Goal: Task Accomplishment & Management: Manage account settings

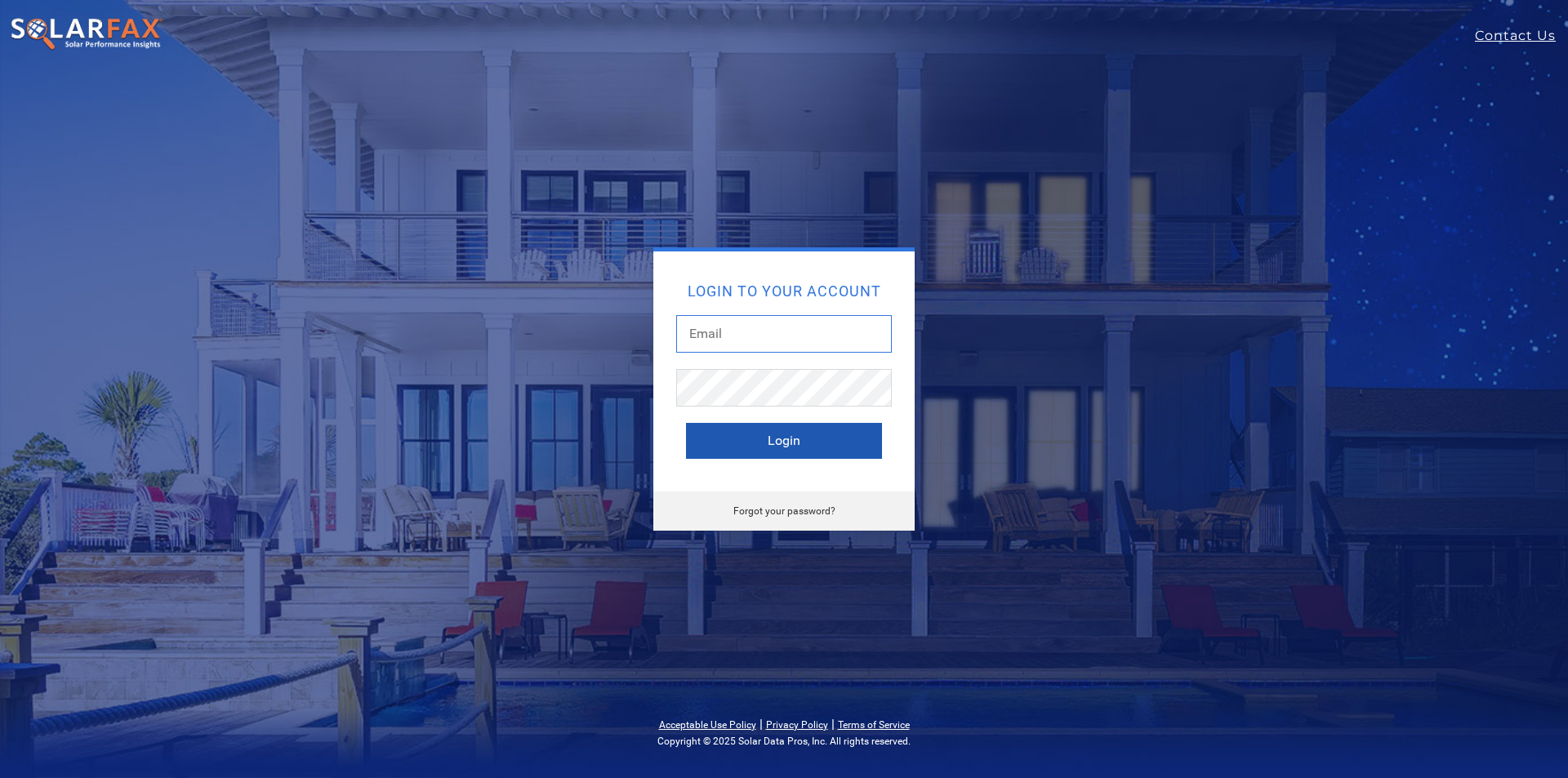
type input "[PERSON_NAME][EMAIL_ADDRESS][DOMAIN_NAME]"
click at [719, 437] on button "Login" at bounding box center [784, 441] width 196 height 36
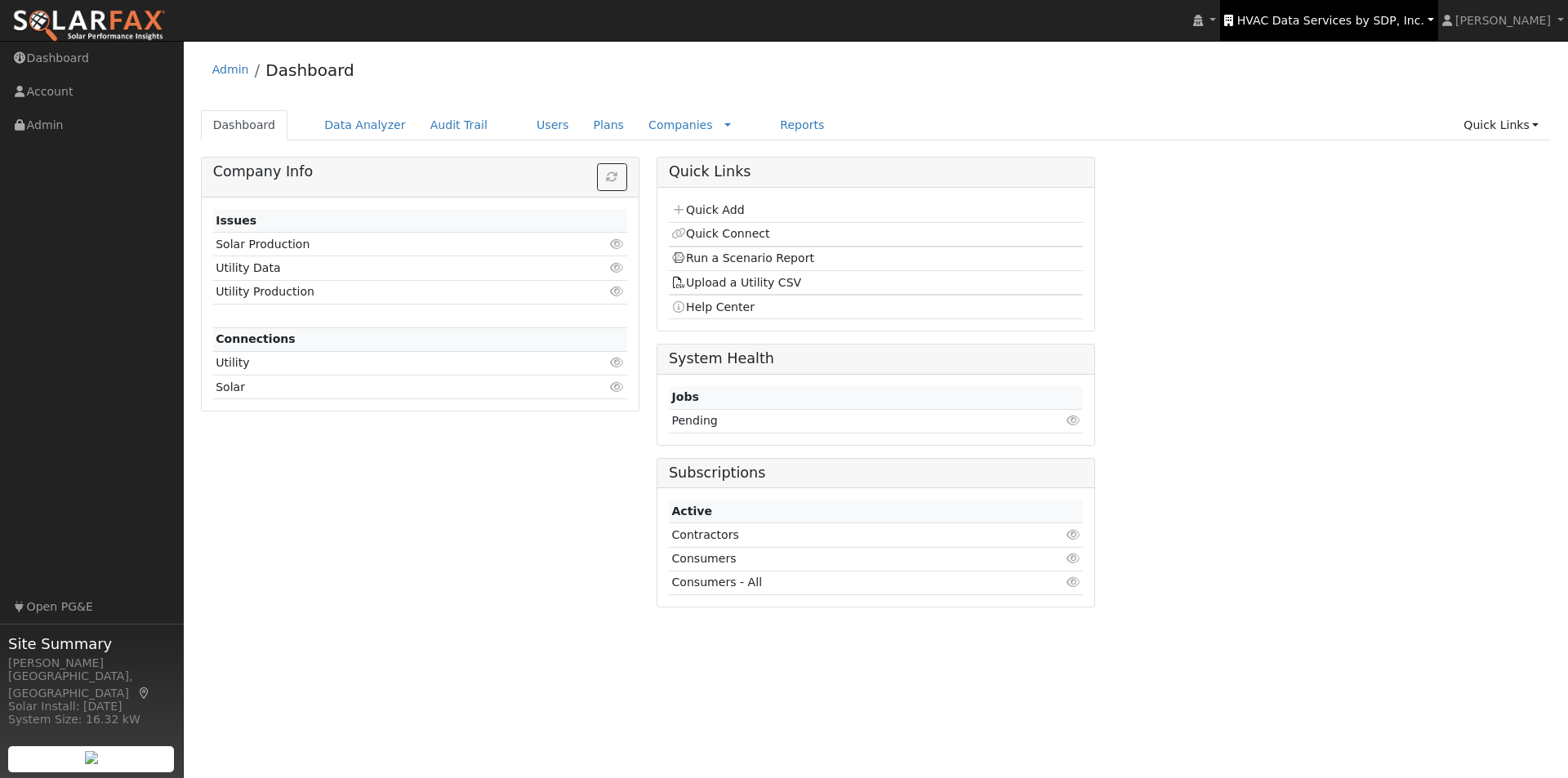
click at [1354, 22] on span "HVAC Data Services by SDP, Inc." at bounding box center [1330, 20] width 187 height 13
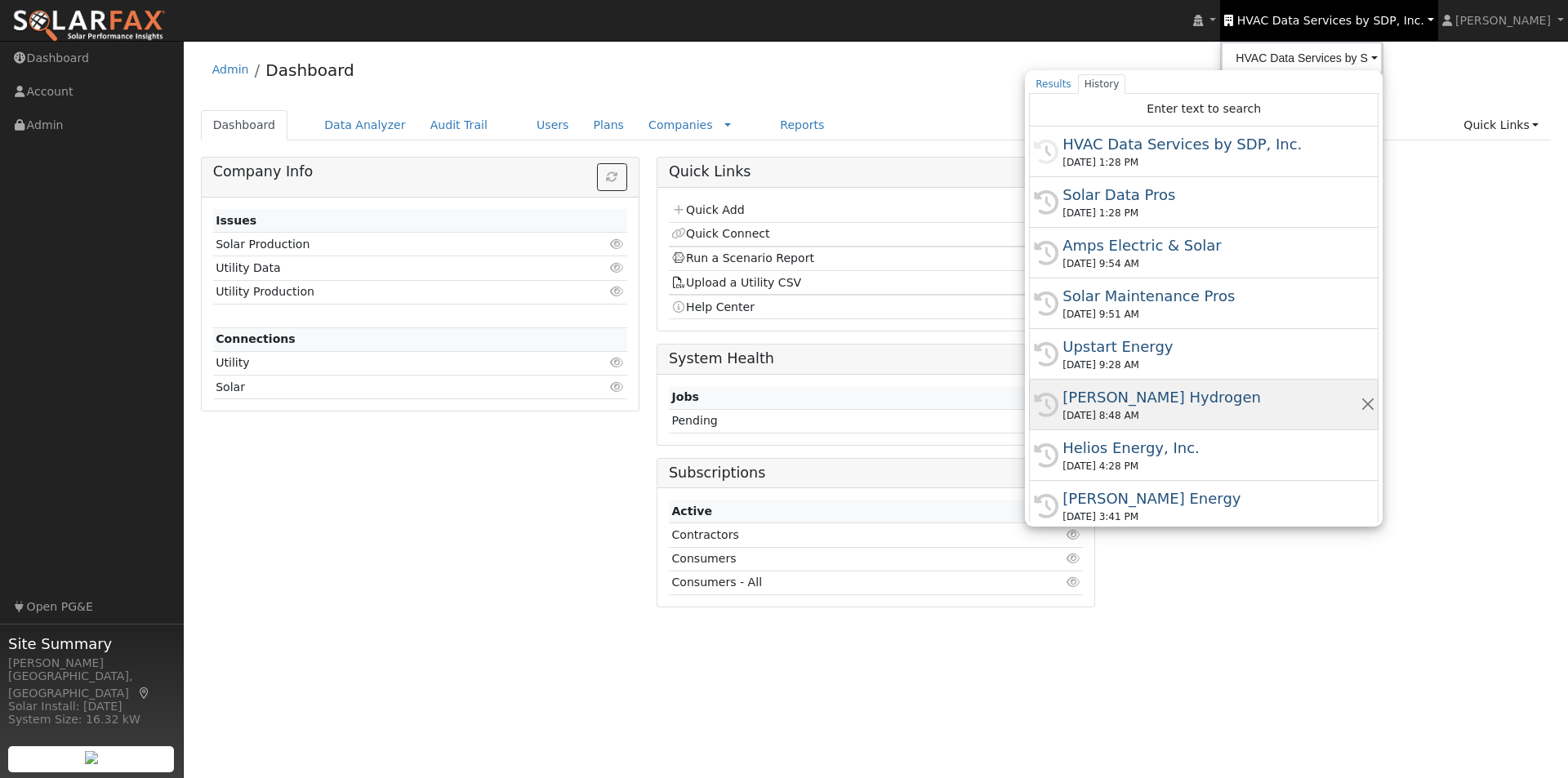
click at [1146, 392] on div "[PERSON_NAME] Hydrogen" at bounding box center [1211, 398] width 297 height 22
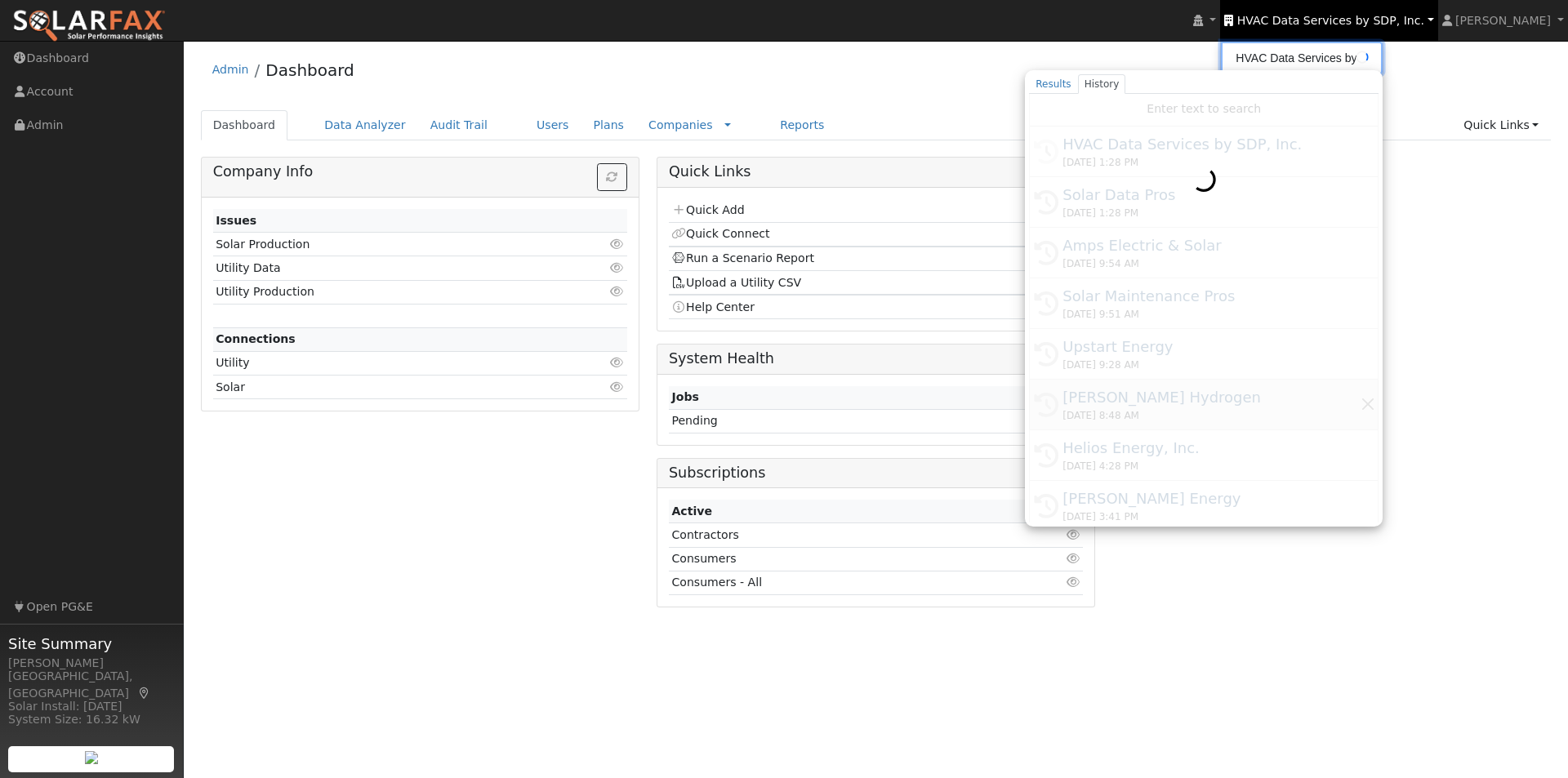
type input "[PERSON_NAME] Hydrogen"
